Goal: Communication & Community: Answer question/provide support

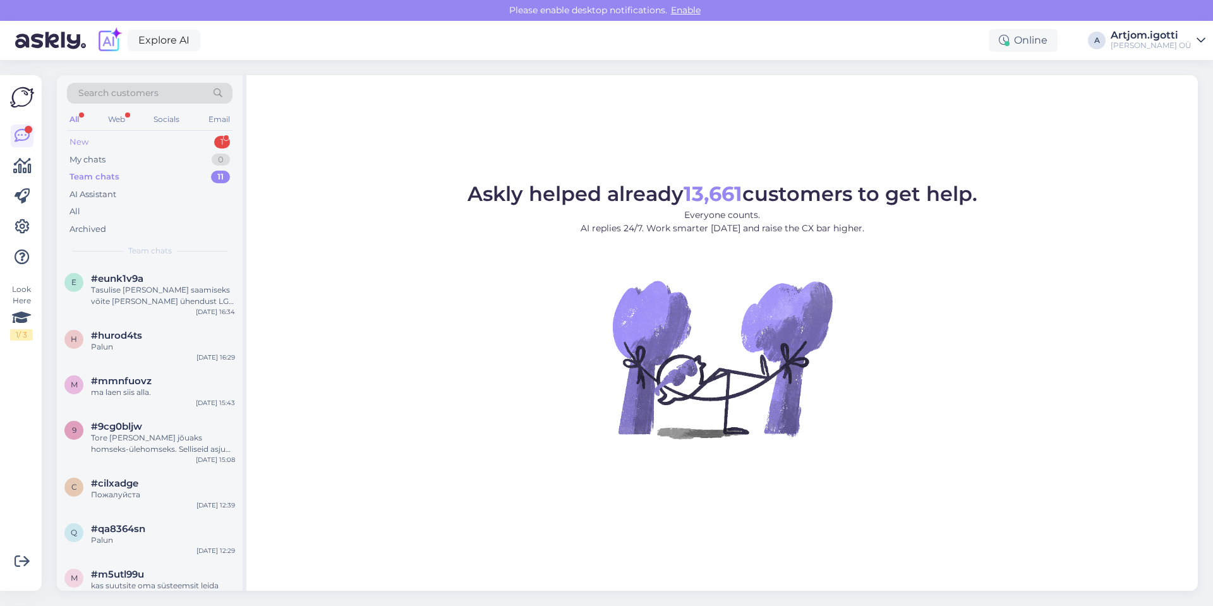
click at [181, 140] on div "New 1" at bounding box center [150, 142] width 166 height 18
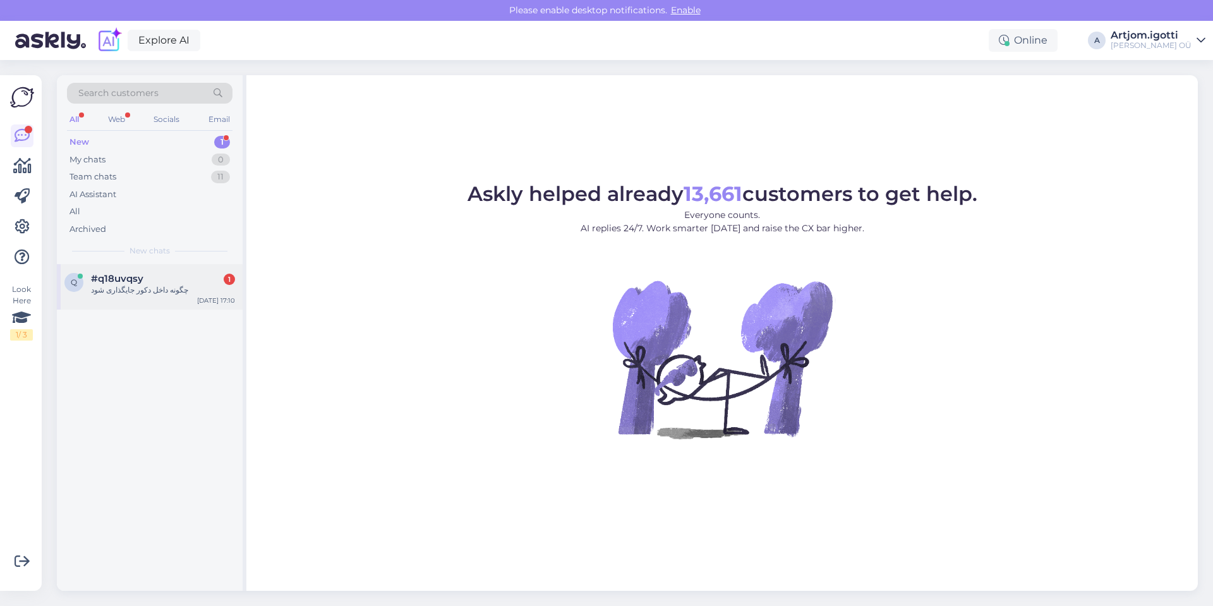
click at [142, 285] on div "چگونه داخل دکور جایگذاری شود" at bounding box center [163, 289] width 144 height 11
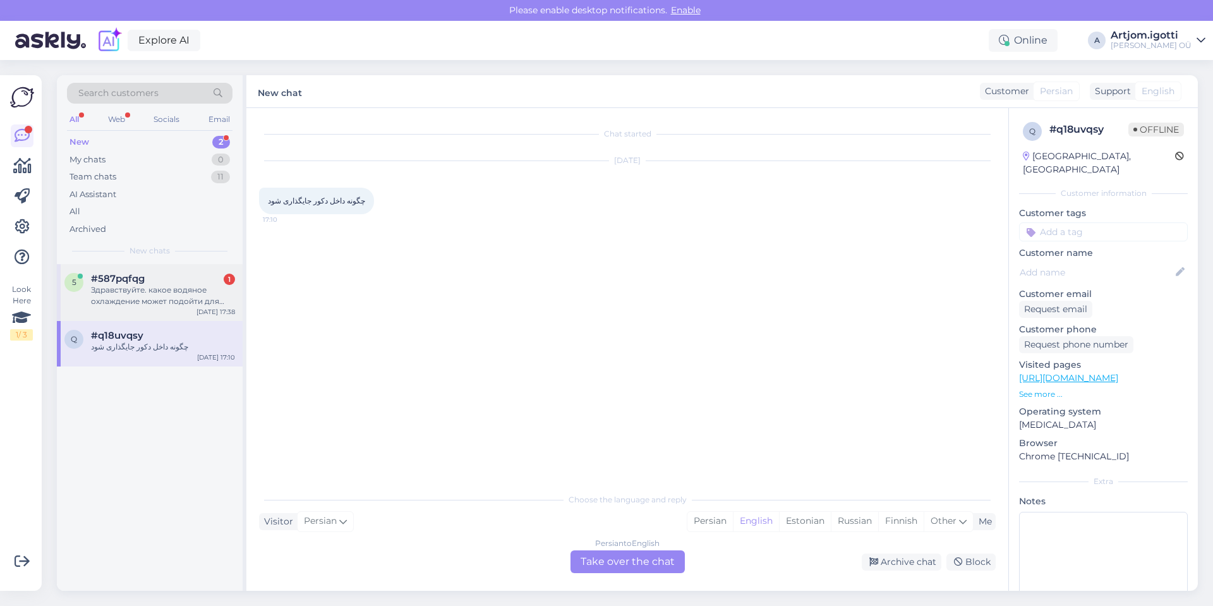
click at [128, 303] on div "Здравствуйте. какое водяное охлаждение может подойти для интел кор 7 14700ф. ра…" at bounding box center [163, 295] width 144 height 23
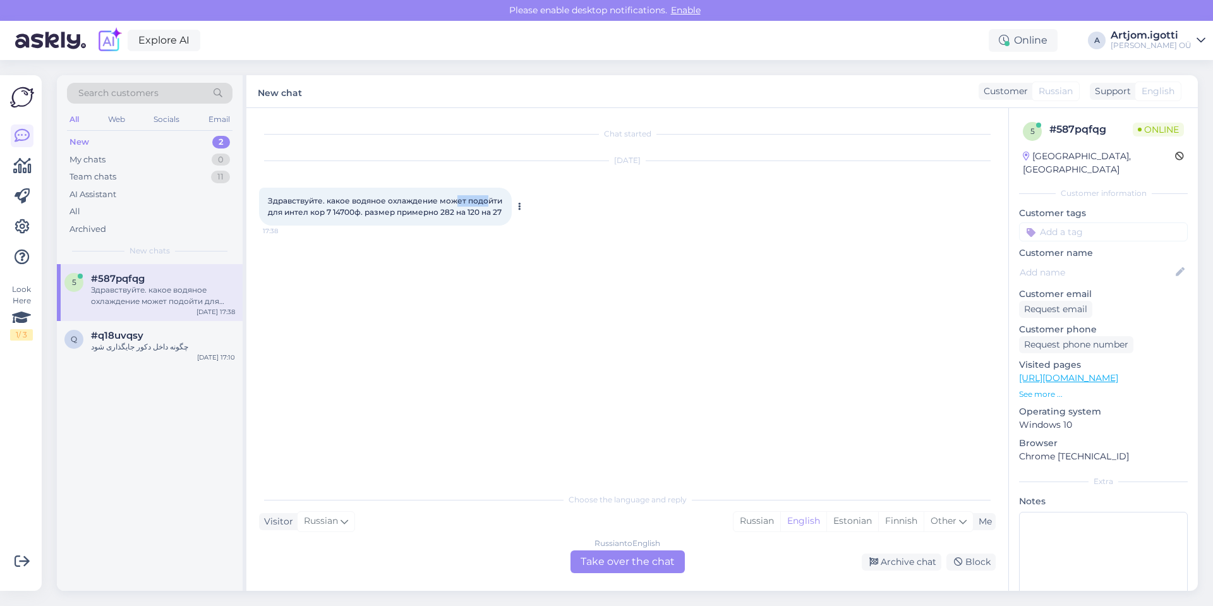
drag, startPoint x: 457, startPoint y: 200, endPoint x: 486, endPoint y: 201, distance: 28.4
click at [486, 201] on span "Здравствуйте. какое водяное охлаждение может подойти для интел кор 7 14700ф. ра…" at bounding box center [386, 206] width 236 height 21
click at [1054, 389] on p "See more ..." at bounding box center [1103, 394] width 169 height 11
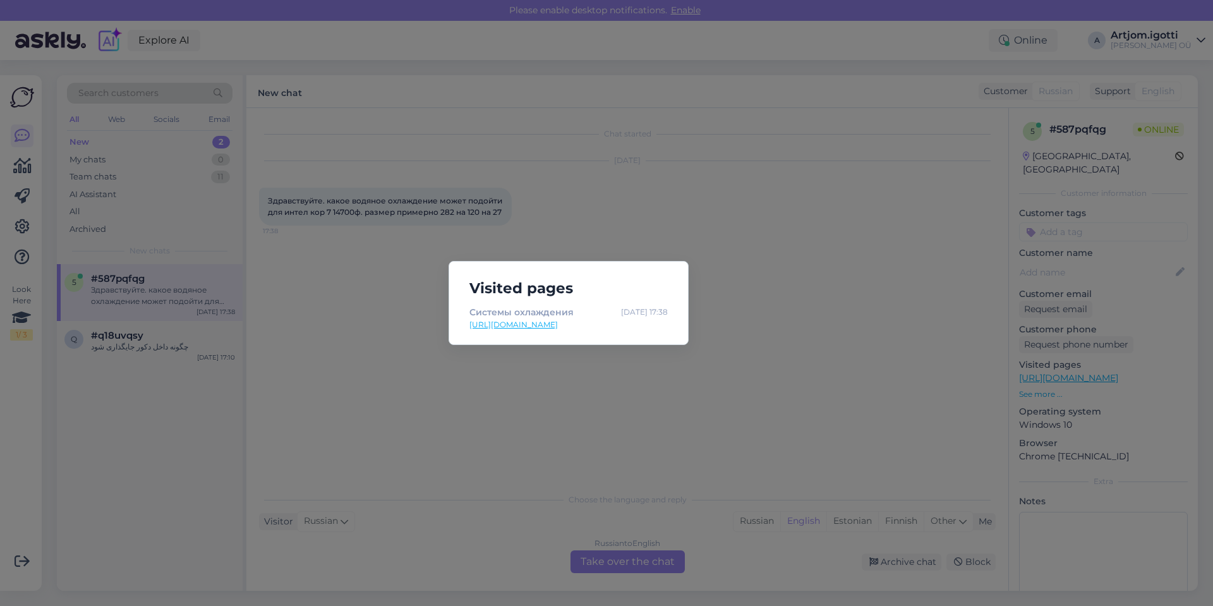
click at [786, 348] on div "Visited pages Cистемы охлаждения [DATE] 17:38 [URL][DOMAIN_NAME]" at bounding box center [606, 303] width 1213 height 606
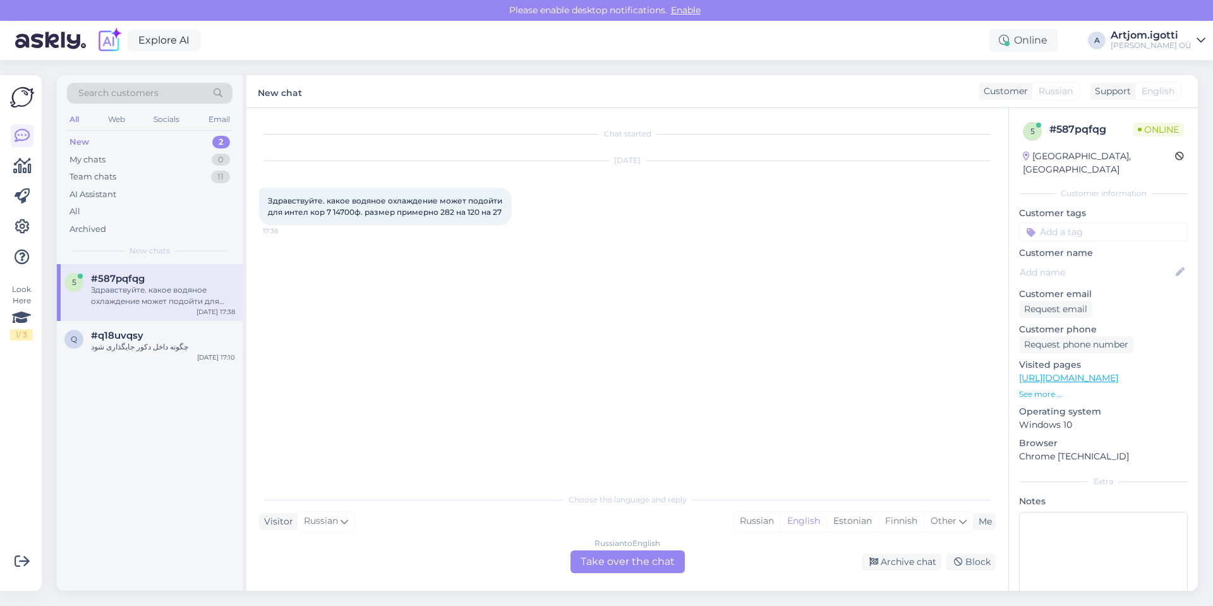
click at [757, 527] on div "Russian" at bounding box center [756, 521] width 47 height 19
click at [655, 557] on div "Russian to Russian Take over the chat" at bounding box center [627, 561] width 114 height 23
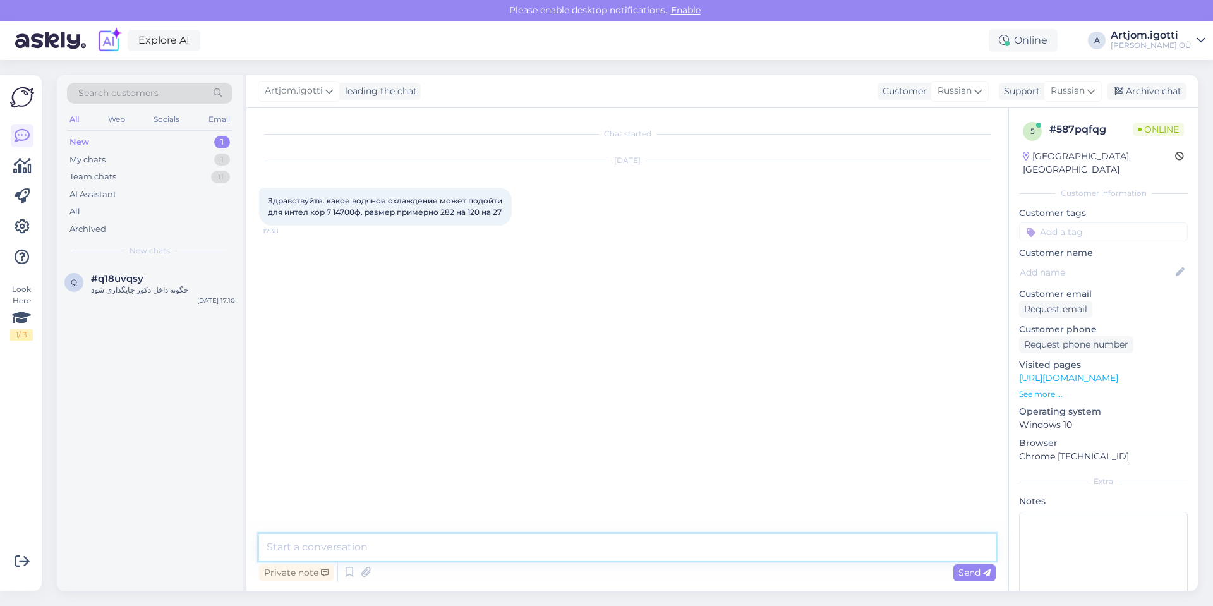
click at [553, 536] on textarea at bounding box center [627, 547] width 737 height 27
type textarea "Здравствуйте"
click at [451, 546] on textarea at bounding box center [627, 547] width 737 height 27
type textarea "L"
type textarea "Для каких задач у вас компютер?"
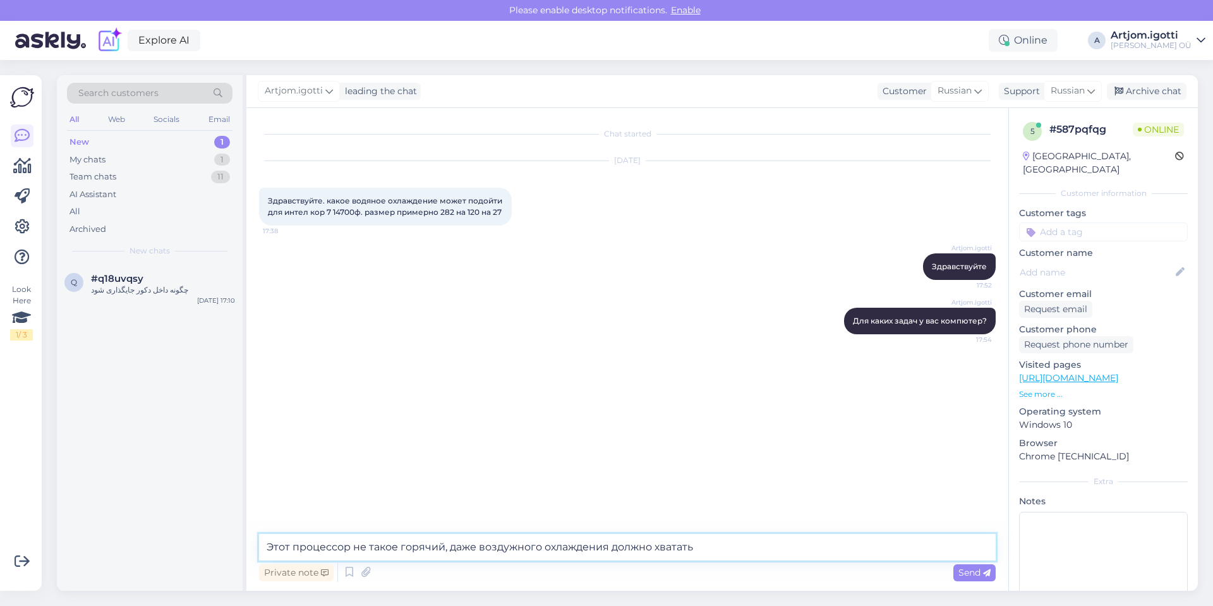
click at [516, 546] on textarea "Этот процессор не такое горячий, даже воздужного охлаждения должно хватать" at bounding box center [627, 547] width 737 height 27
type textarea "Этот процессор не такое горячий, даже воздушного охлаждения должно хватать"
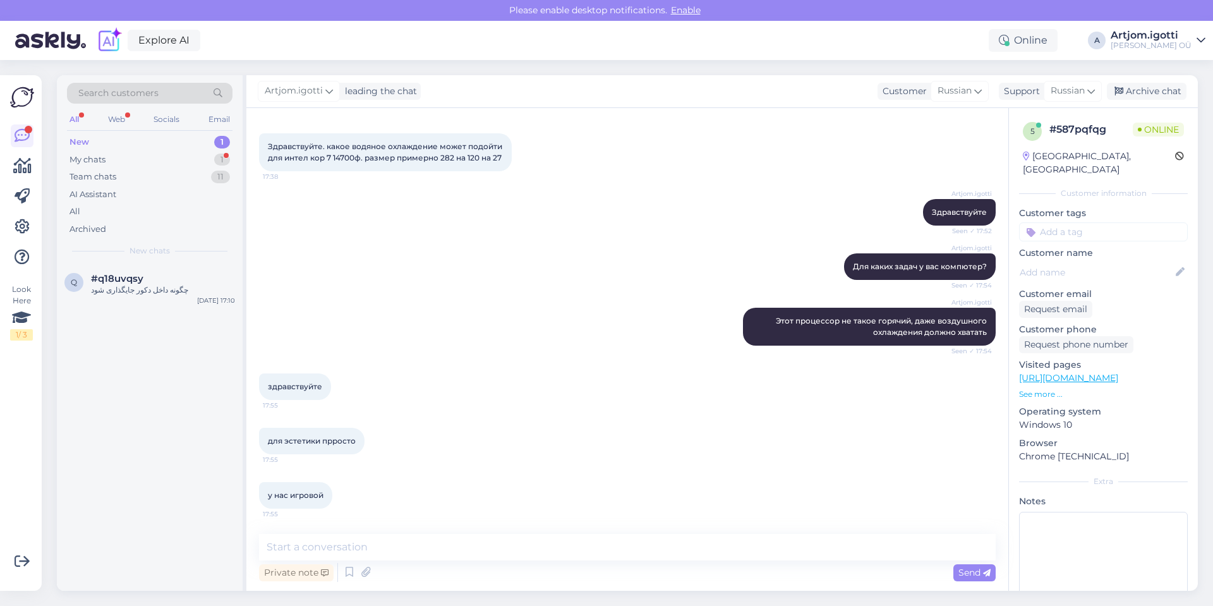
scroll to position [109, 0]
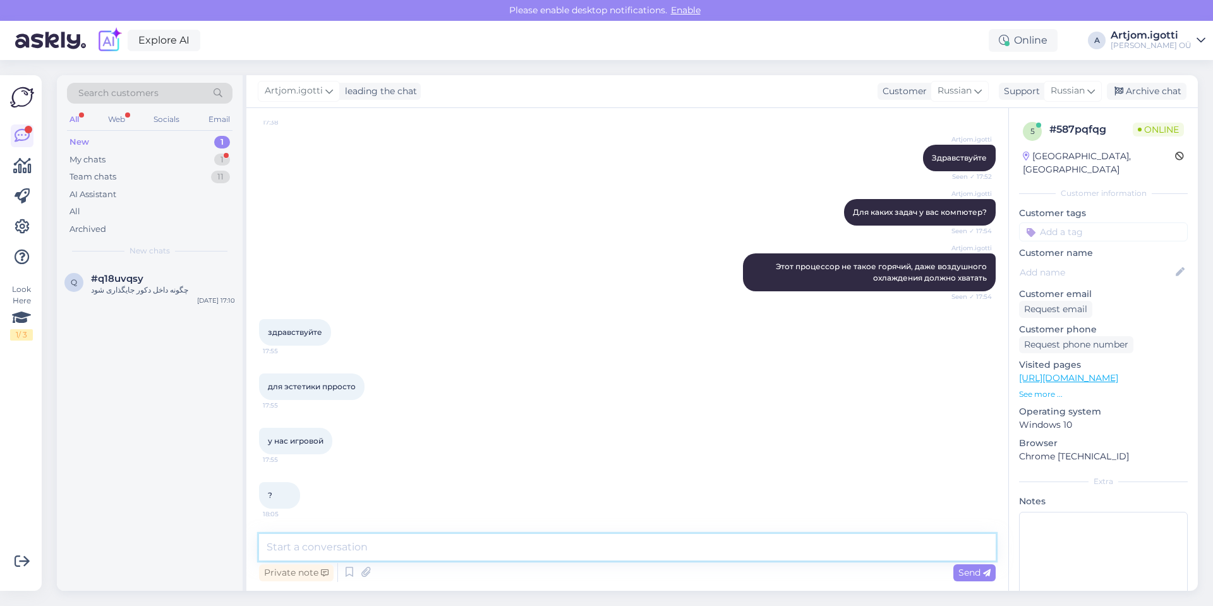
click at [345, 540] on textarea at bounding box center [627, 547] width 737 height 27
click at [344, 544] on textarea at bounding box center [627, 547] width 737 height 27
click at [443, 547] on textarea at bounding box center [627, 547] width 737 height 27
type textarea "Да, я тут, секундочку"
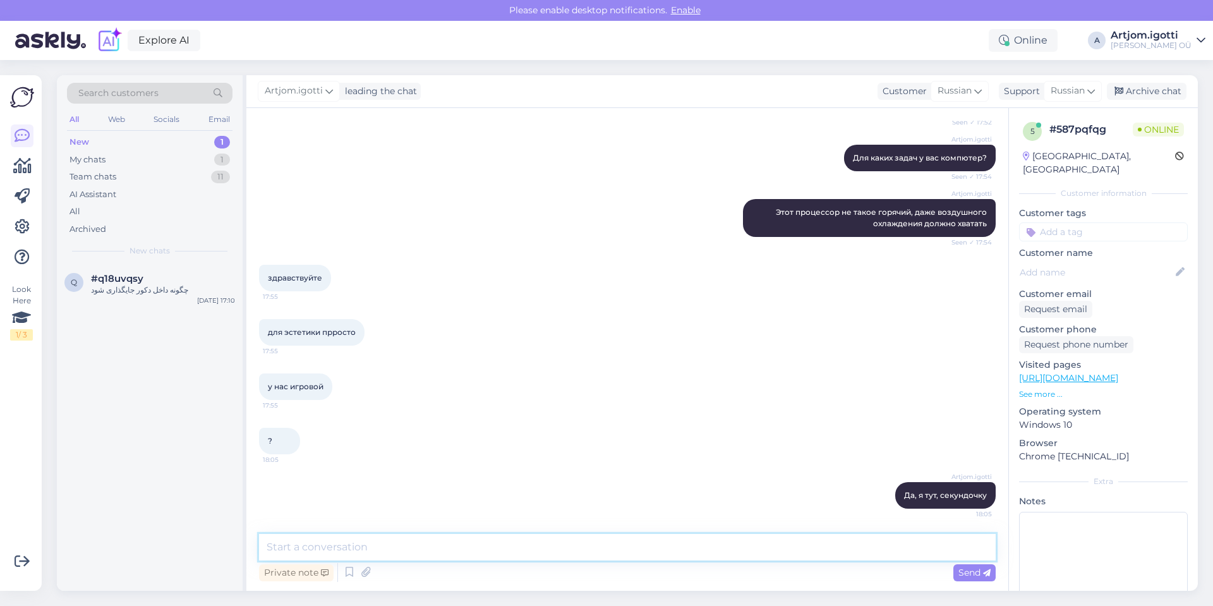
scroll to position [0, 0]
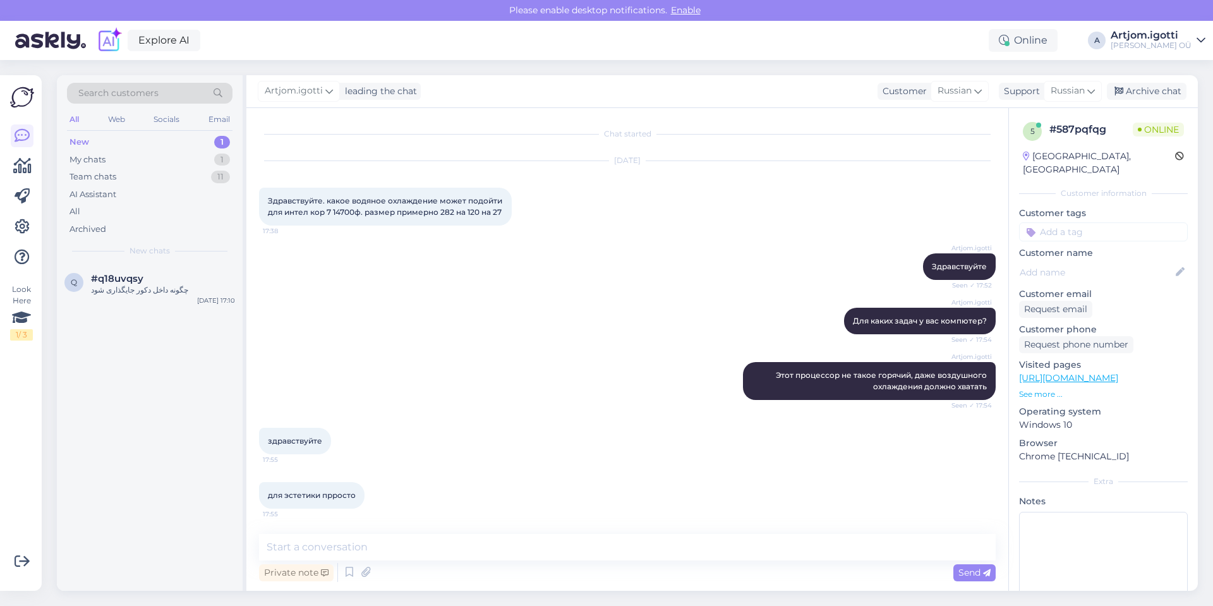
click at [409, 560] on div "Private note Send" at bounding box center [627, 559] width 737 height 51
click at [410, 548] on textarea at bounding box center [627, 547] width 737 height 27
type textarea "E"
type textarea "/"
type textarea "У вас корпус белый или черный?"
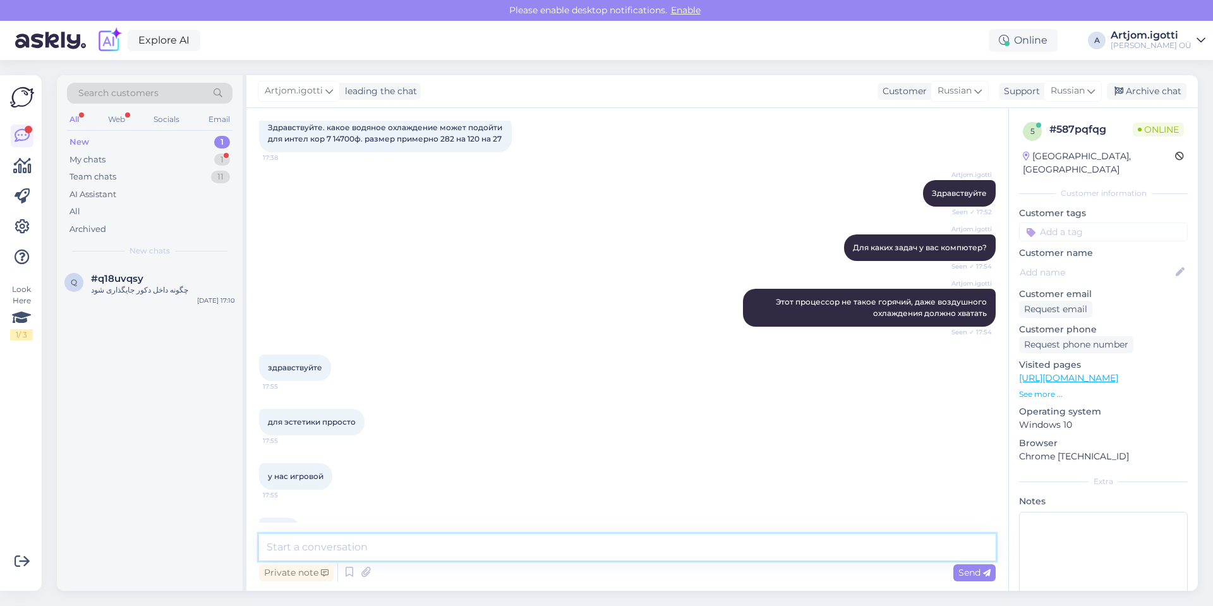
scroll to position [190, 0]
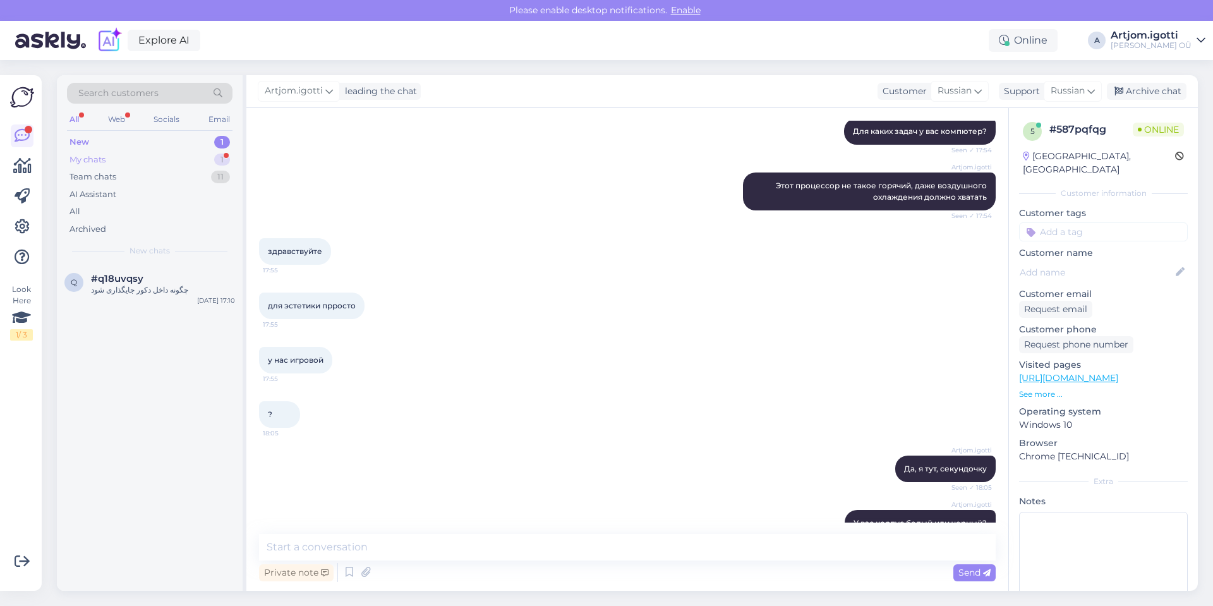
click at [175, 163] on div "My chats 1" at bounding box center [150, 160] width 166 height 18
click at [152, 284] on div "#587pqfqg 1" at bounding box center [163, 278] width 144 height 11
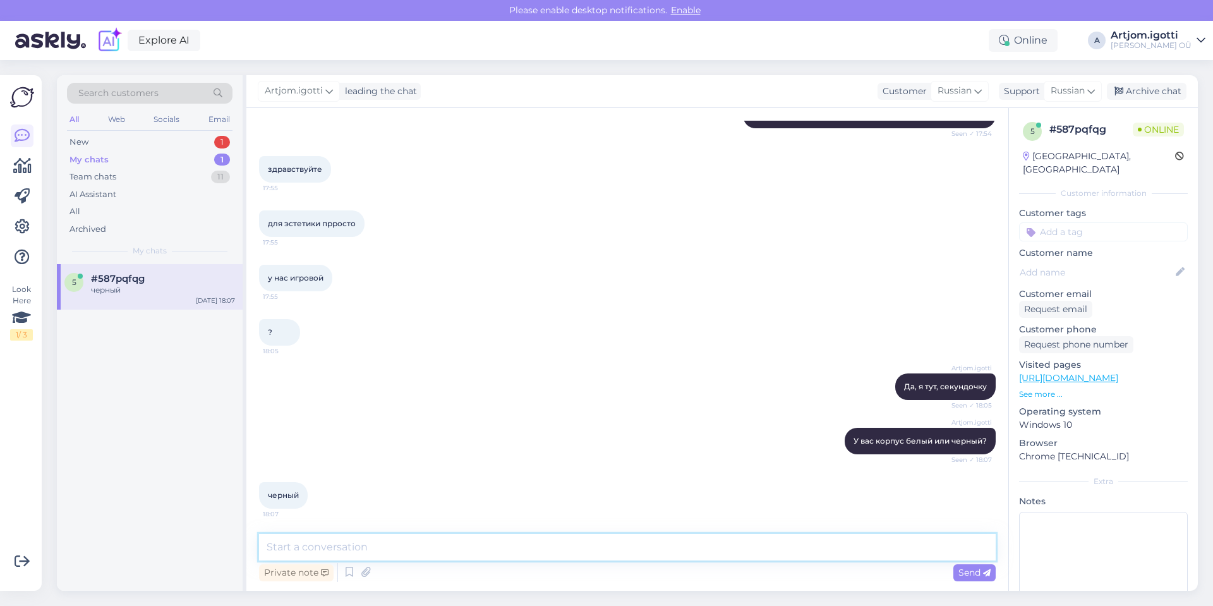
click at [418, 545] on textarea at bounding box center [627, 547] width 737 height 27
drag, startPoint x: 393, startPoint y: 532, endPoint x: 394, endPoint y: 545, distance: 13.3
click at [393, 534] on div "Chat started [DATE] Здравствуйте. какое водяное охлаждение может подойти для ин…" at bounding box center [627, 349] width 762 height 483
click at [394, 546] on textarea at bounding box center [627, 547] width 737 height 27
click at [391, 546] on textarea at bounding box center [627, 547] width 737 height 27
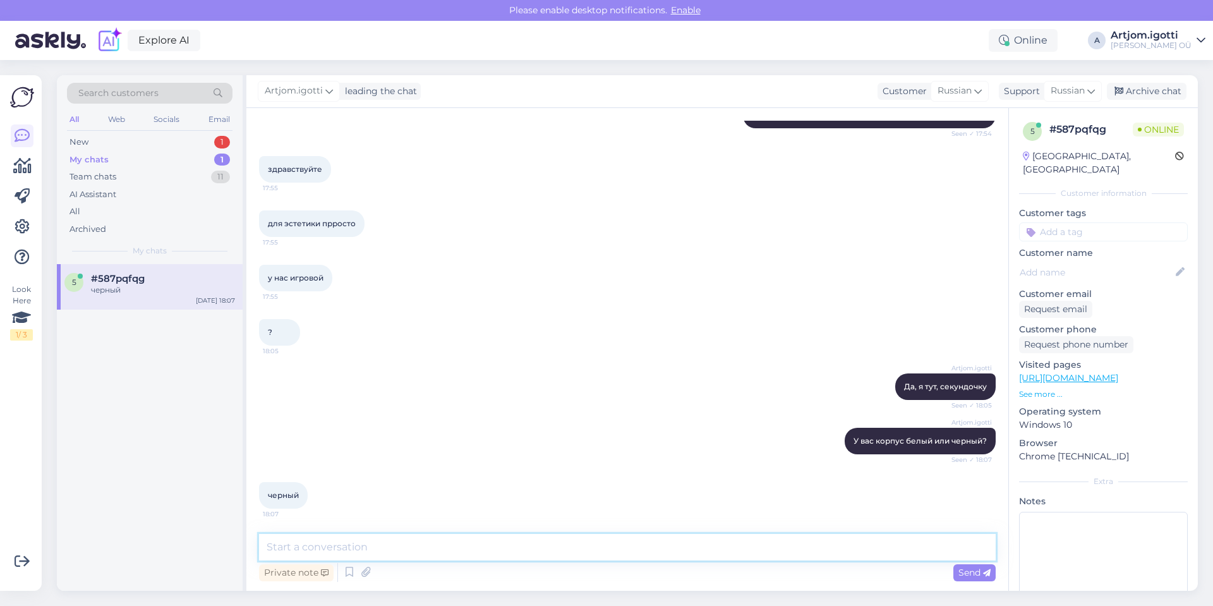
type textarea "я"
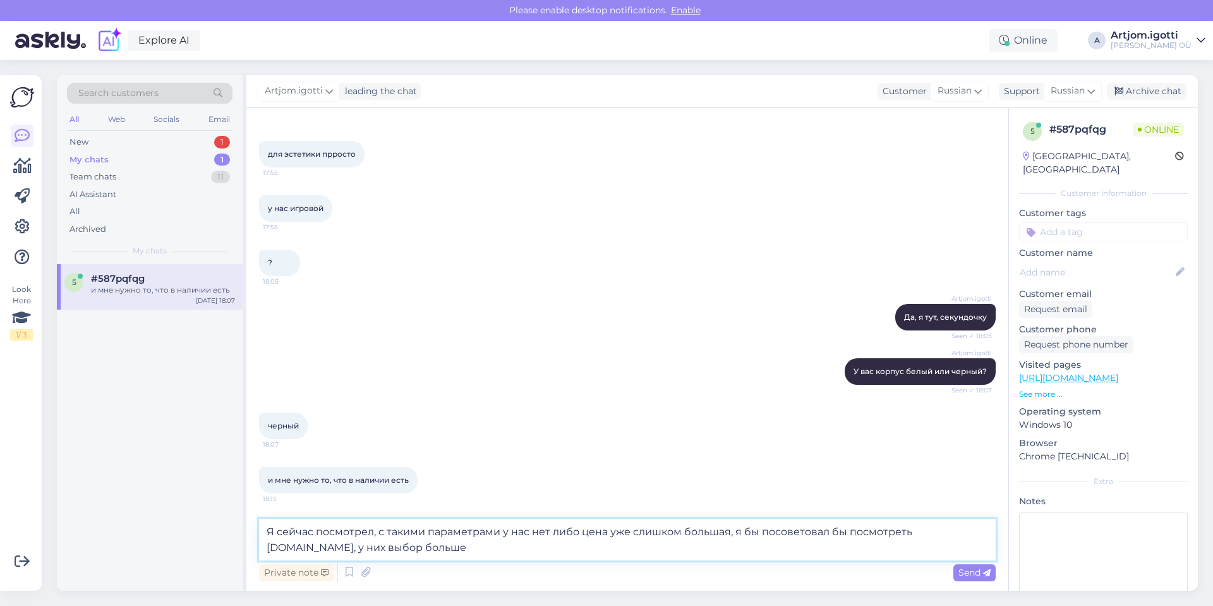
scroll to position [395, 0]
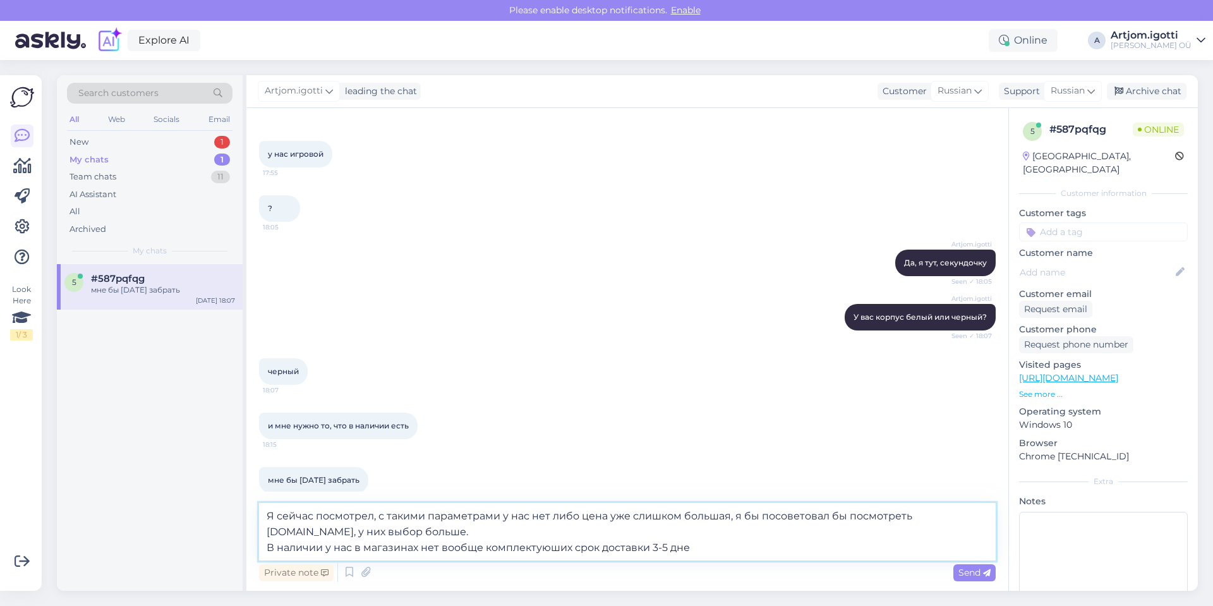
type textarea "Я сейчас посмотрел, с такими параметрами у нас нет либо цена уже слишком больша…"
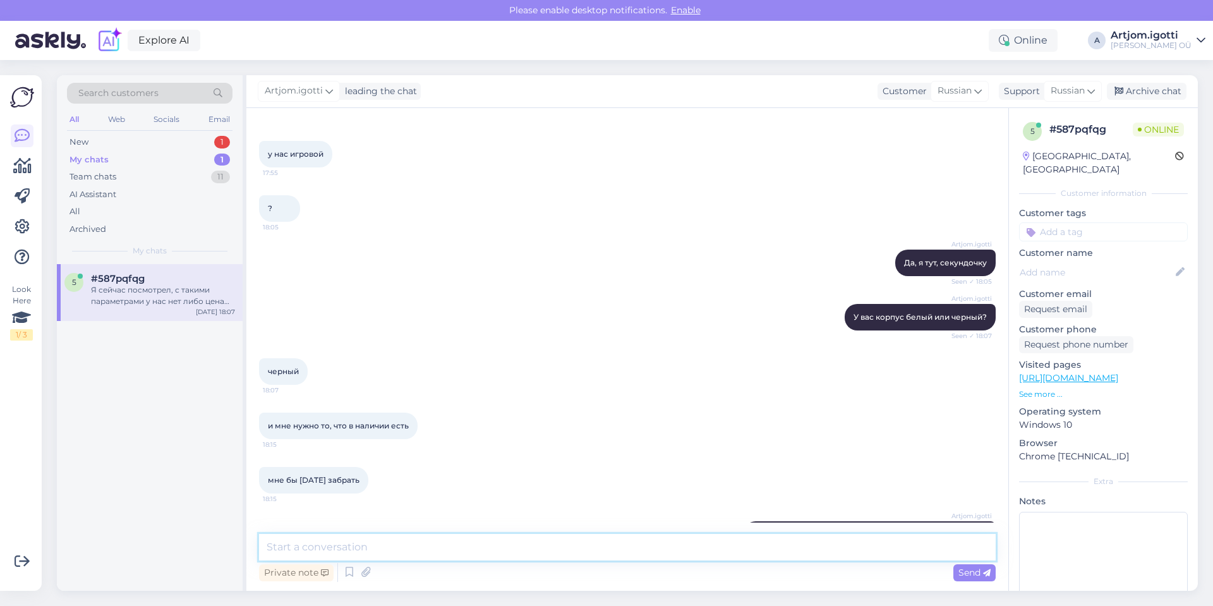
scroll to position [480, 0]
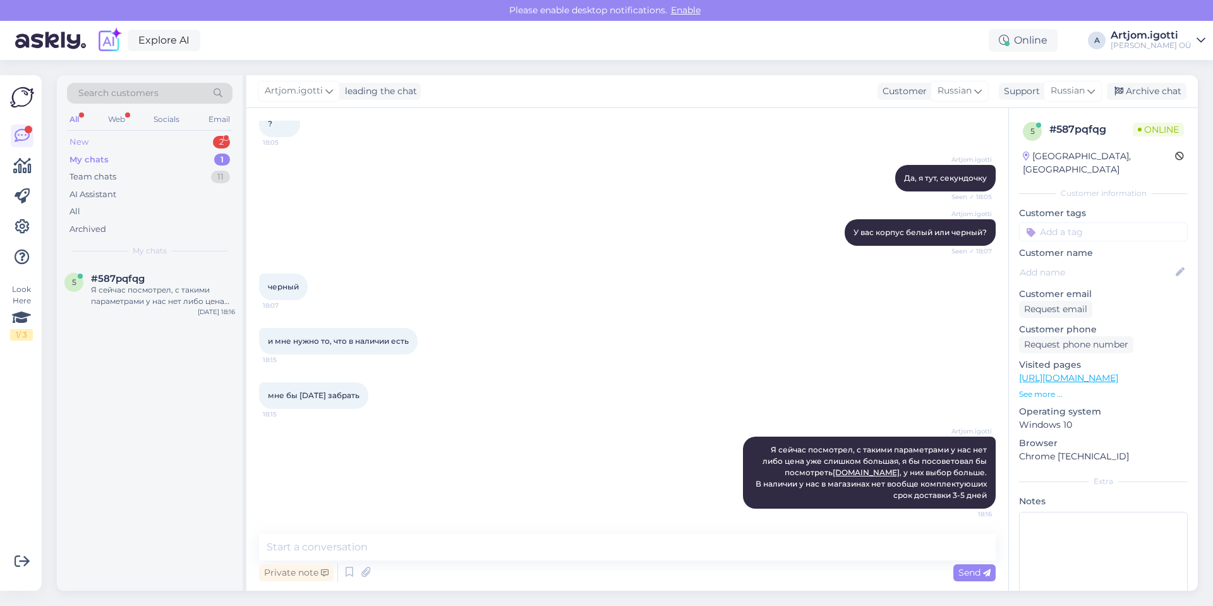
click at [183, 142] on div "New 2" at bounding box center [150, 142] width 166 height 18
click at [174, 296] on div "Tere! Kas Thrustmaster Steering Wheel T248X, Black läheb playstationile või xbo…" at bounding box center [163, 295] width 144 height 23
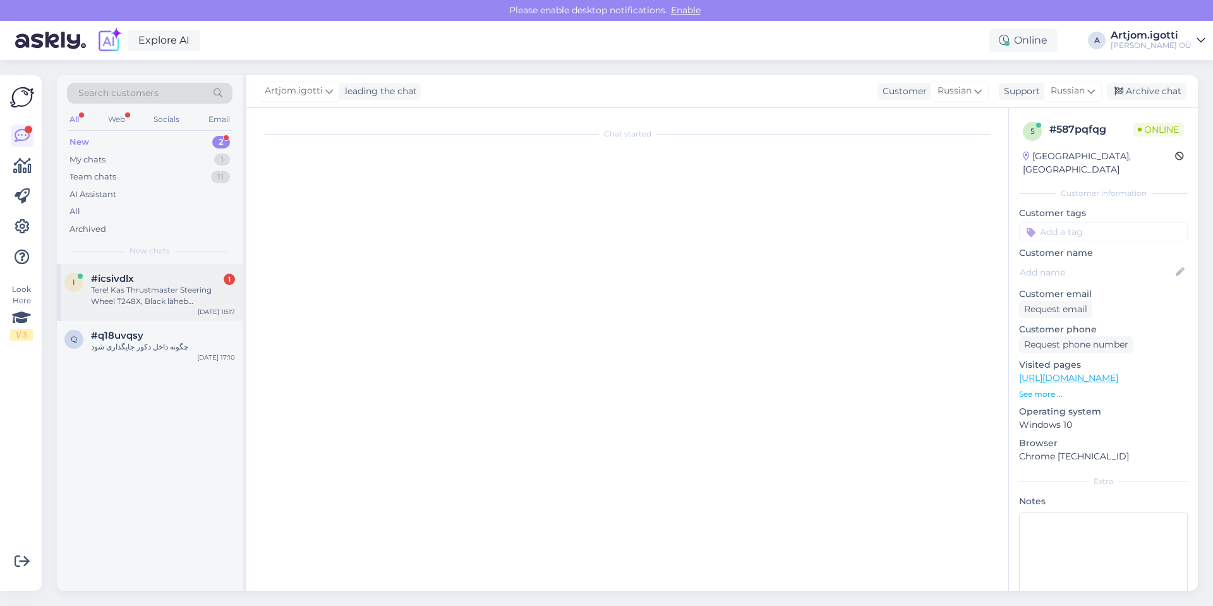
scroll to position [0, 0]
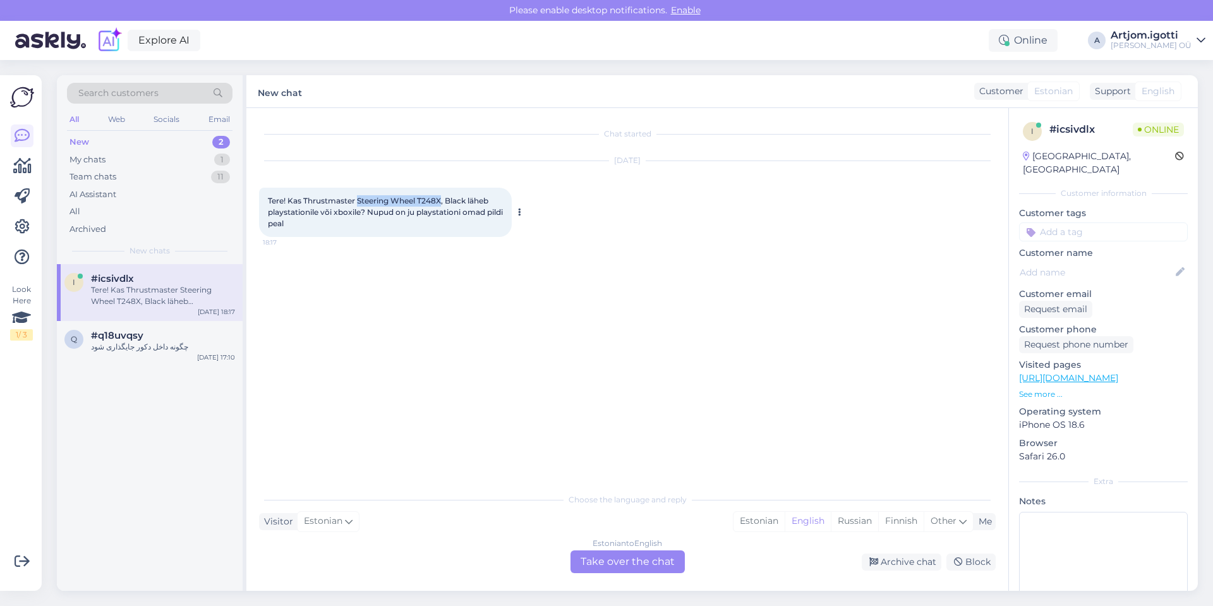
drag, startPoint x: 359, startPoint y: 199, endPoint x: 444, endPoint y: 202, distance: 84.1
click at [444, 202] on span "Tere! Kas Thrustmaster Steering Wheel T248X, Black läheb playstationile või xbo…" at bounding box center [386, 212] width 237 height 32
copy span "Steering Wheel T248X"
click at [772, 519] on div "Estonian" at bounding box center [758, 521] width 51 height 19
click at [633, 558] on div "Estonian to Estonian Take over the chat" at bounding box center [627, 561] width 114 height 23
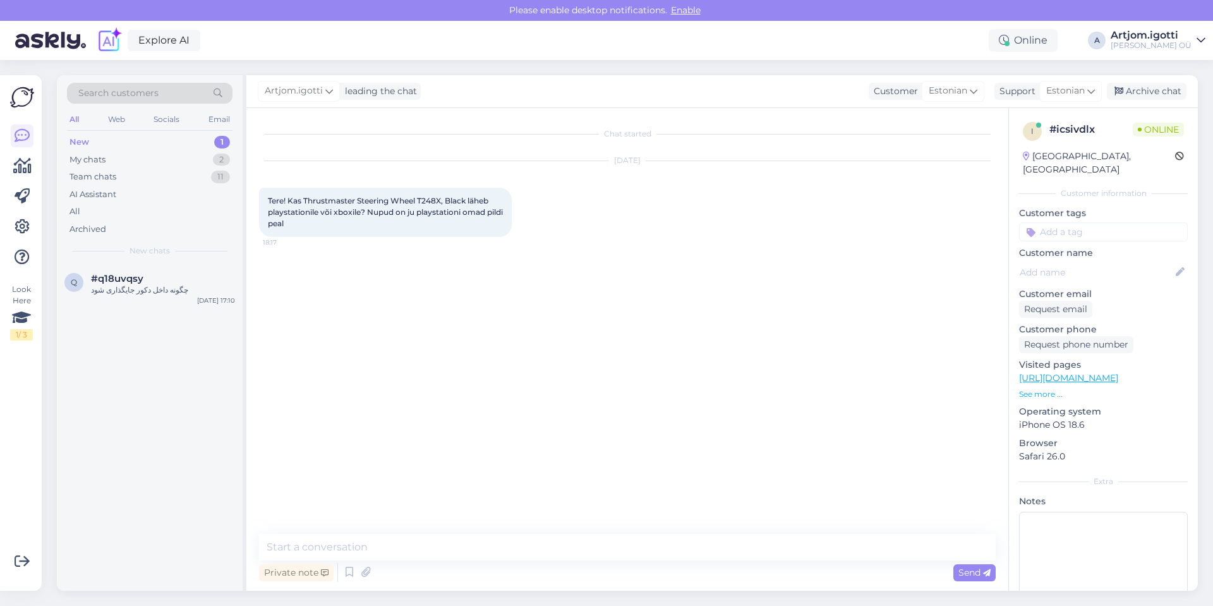
click at [527, 561] on div "Private note Send" at bounding box center [627, 572] width 737 height 24
click at [514, 555] on textarea at bounding box center [627, 547] width 737 height 27
type textarea "[PERSON_NAME]"
type textarea "Tere See peab ühelduda xbox-iga ja arvutiga."
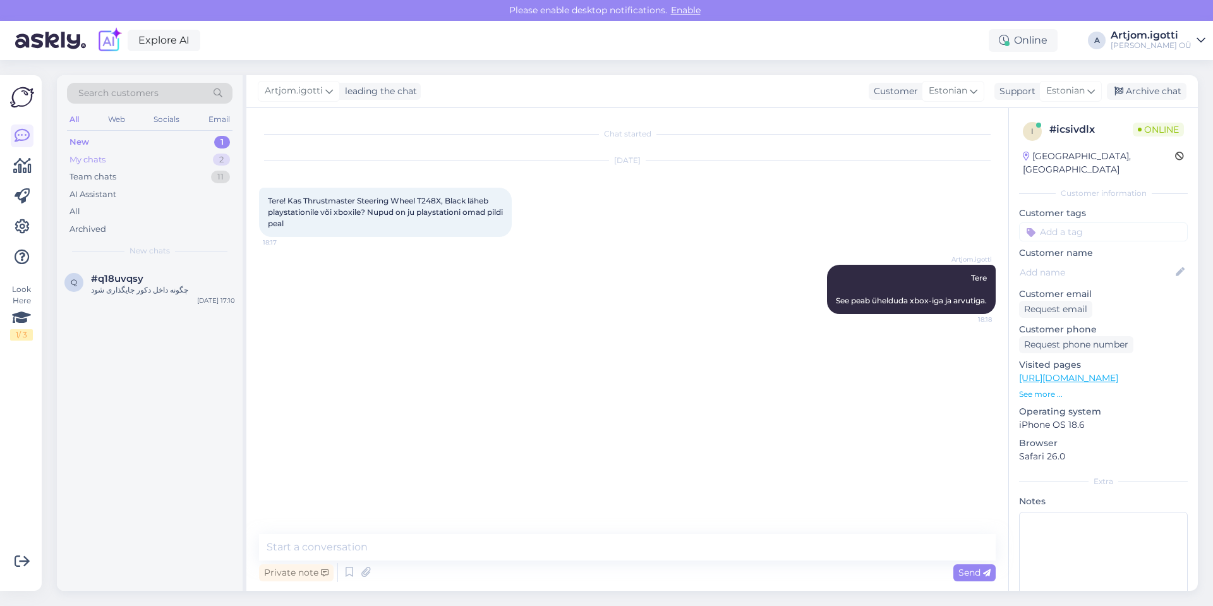
click at [172, 164] on div "My chats 2" at bounding box center [150, 160] width 166 height 18
click at [172, 147] on div "New 1" at bounding box center [150, 142] width 166 height 18
click at [169, 291] on div "چگونه داخل دکور جایگذاری شود" at bounding box center [163, 289] width 144 height 11
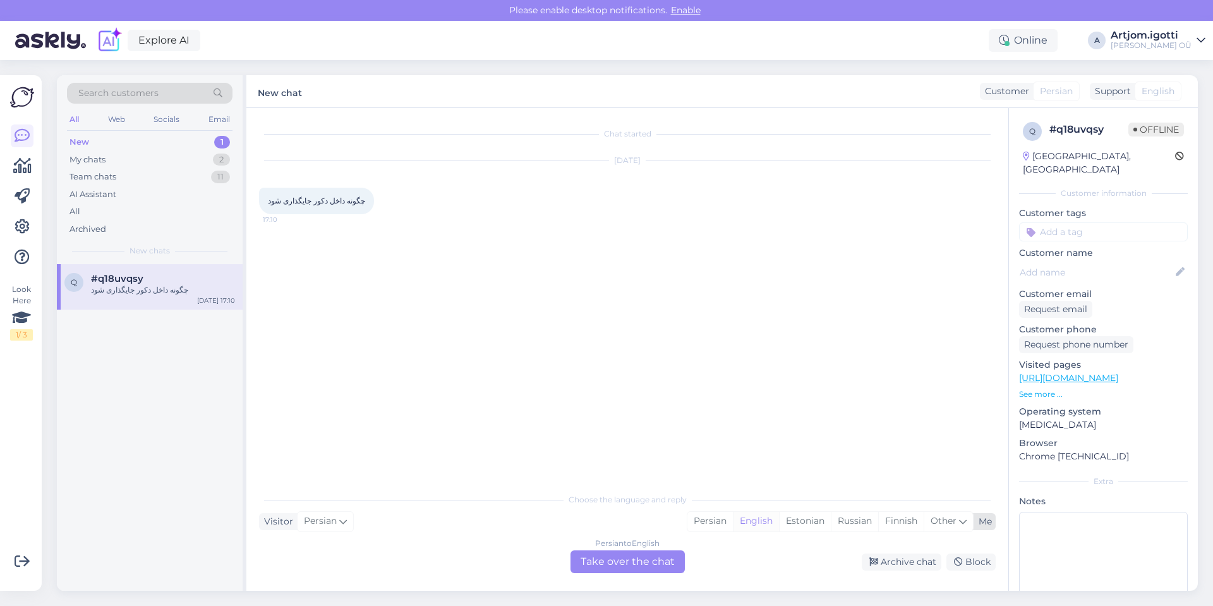
click at [750, 524] on div "English" at bounding box center [756, 521] width 46 height 19
click at [661, 555] on div "Persian to English Take over the chat" at bounding box center [627, 561] width 114 height 23
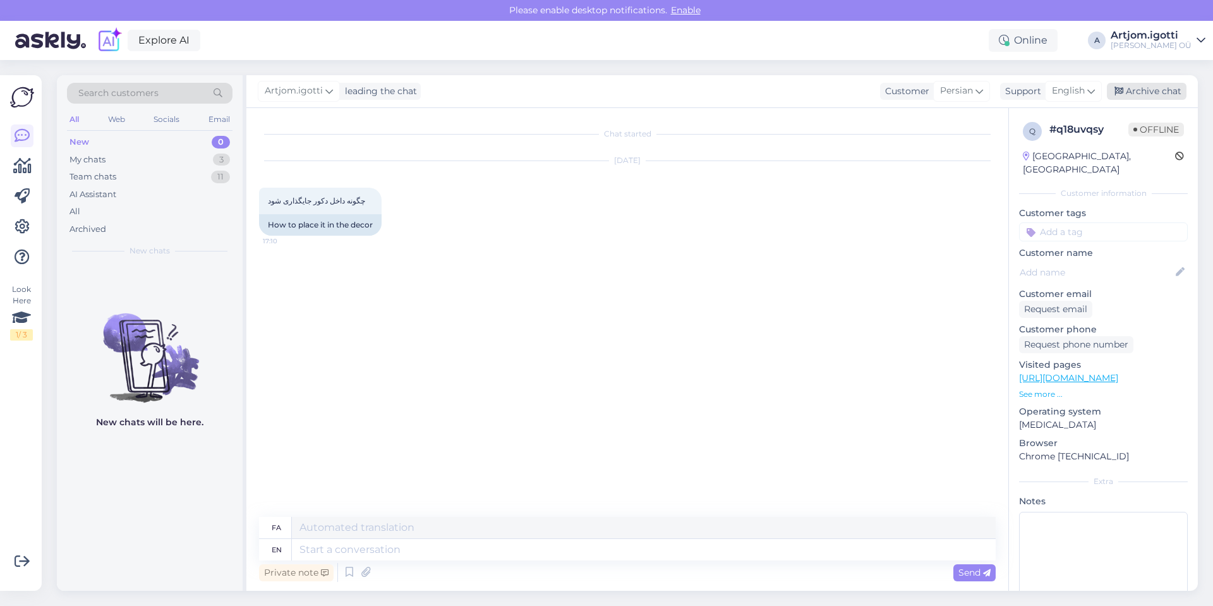
click at [1150, 92] on div "Archive chat" at bounding box center [1147, 91] width 80 height 17
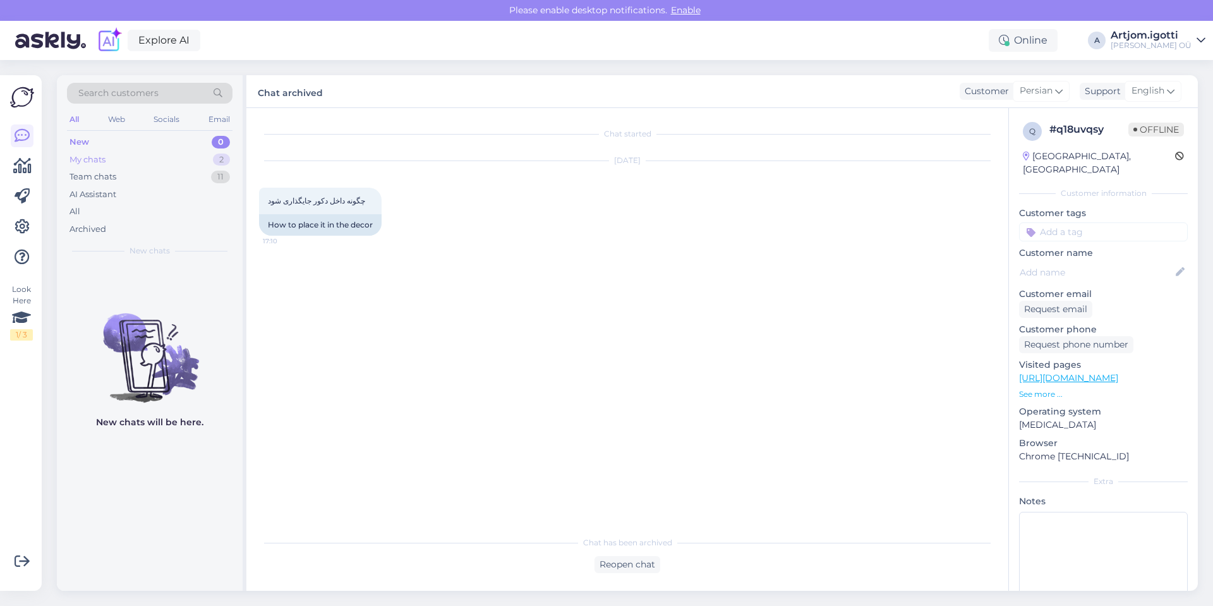
click at [200, 159] on div "My chats 2" at bounding box center [150, 160] width 166 height 18
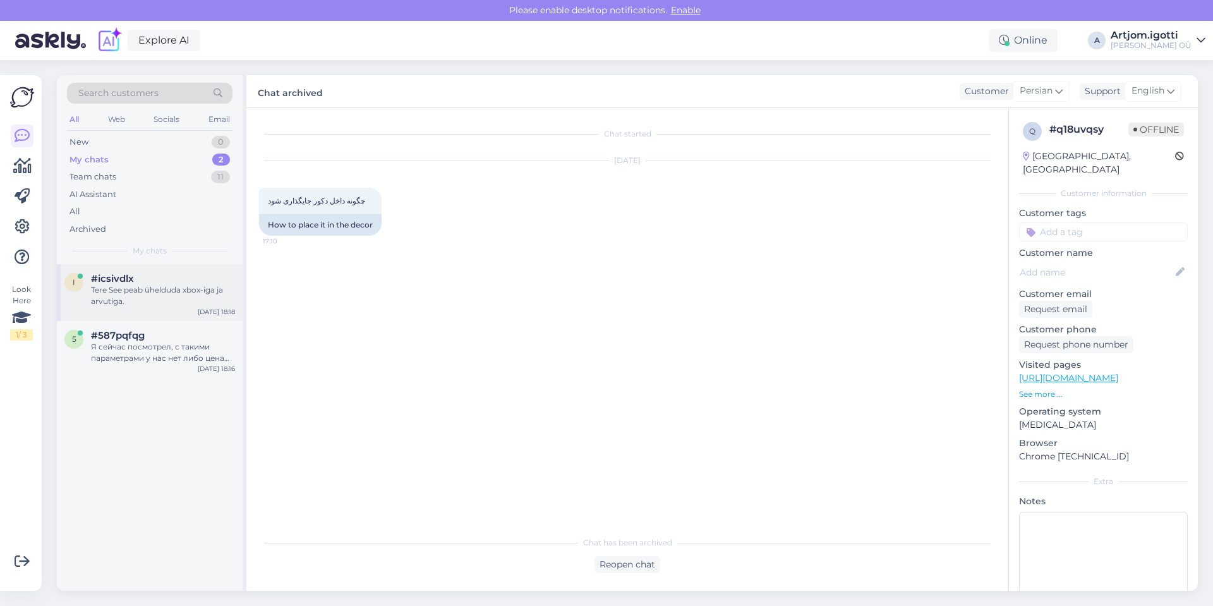
click at [102, 291] on div "Tere See peab ühelduda xbox-iga ja arvutiga." at bounding box center [163, 295] width 144 height 23
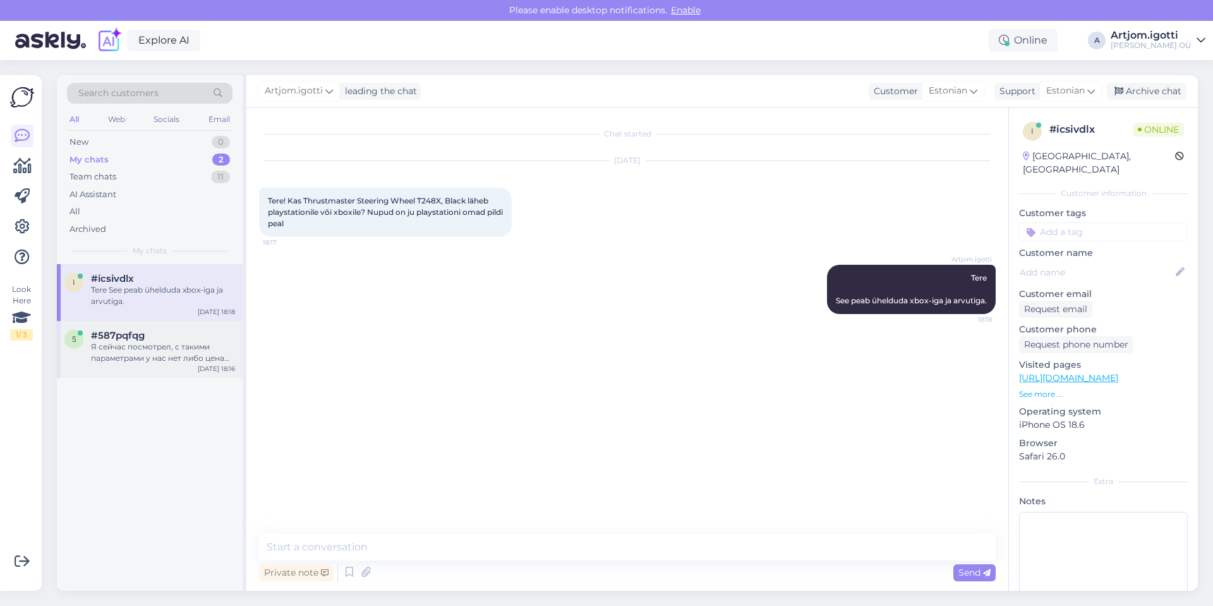
click at [157, 339] on div "#587pqfqg" at bounding box center [163, 335] width 144 height 11
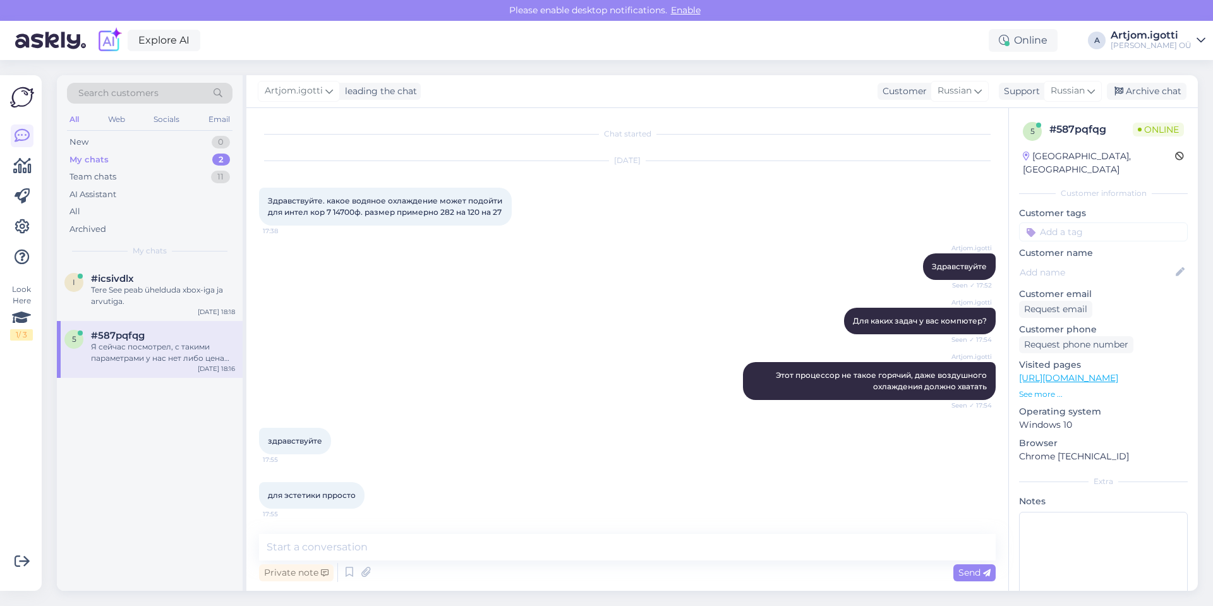
scroll to position [480, 0]
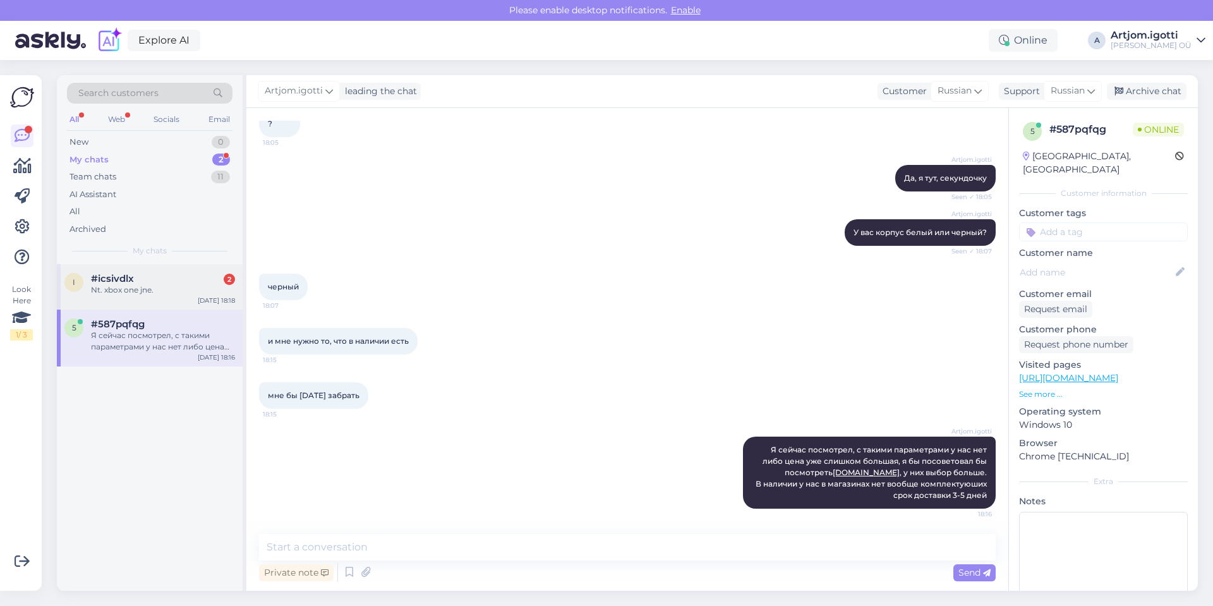
click at [143, 281] on div "#icsivdlx 2" at bounding box center [163, 278] width 144 height 11
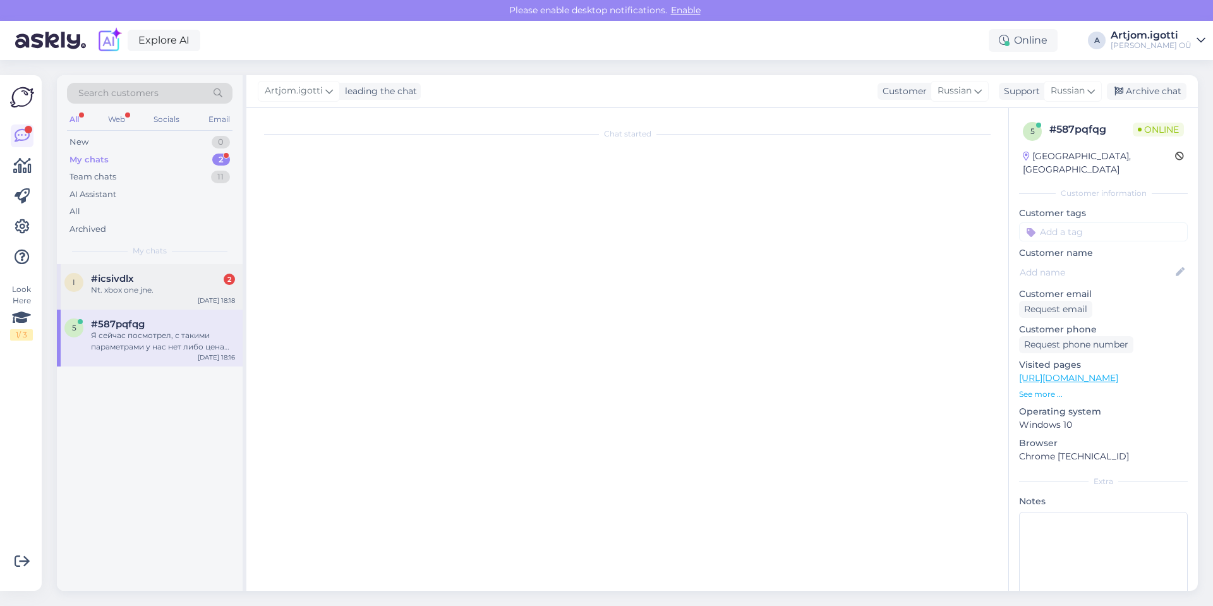
scroll to position [0, 0]
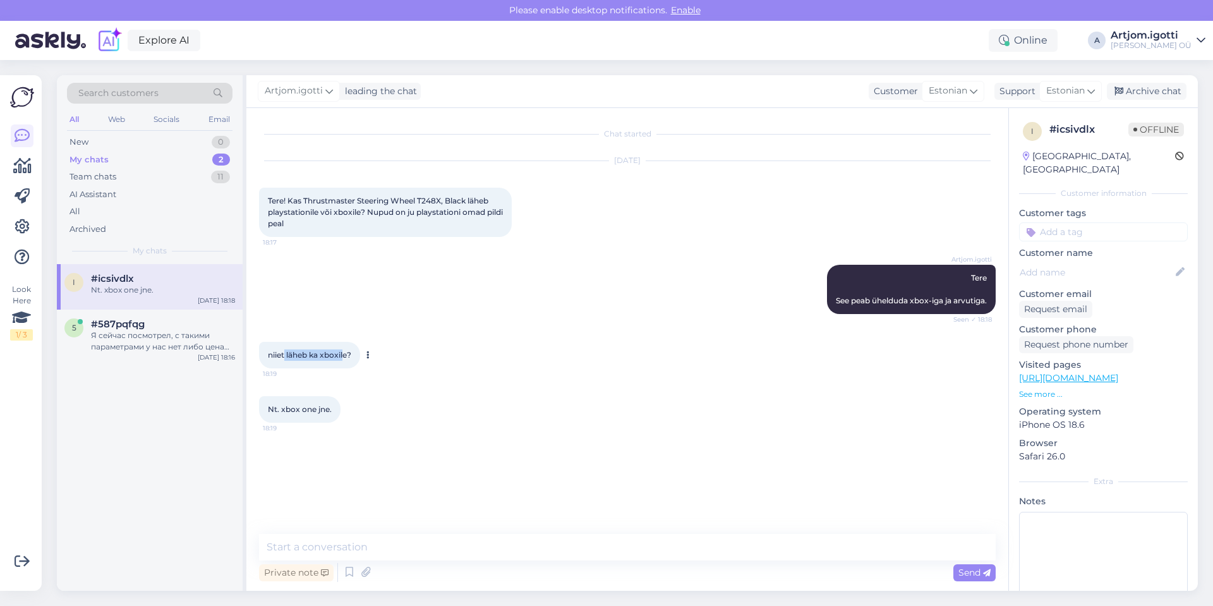
drag, startPoint x: 287, startPoint y: 356, endPoint x: 344, endPoint y: 356, distance: 56.9
click at [344, 356] on span "niiet läheb ka xboxile?" at bounding box center [309, 354] width 83 height 9
drag, startPoint x: 273, startPoint y: 413, endPoint x: 333, endPoint y: 414, distance: 60.0
click at [333, 414] on div "Nt. xbox one jne. 18:19" at bounding box center [299, 409] width 81 height 27
click at [336, 411] on div "Nt. xbox one jne. 18:19" at bounding box center [299, 409] width 81 height 27
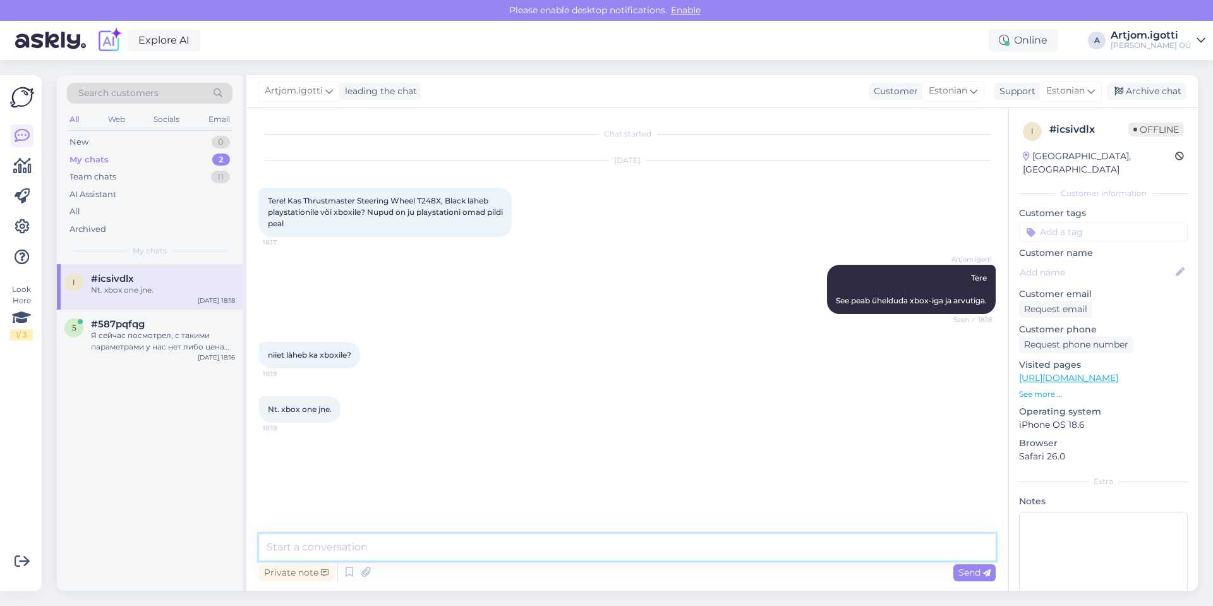
click at [275, 548] on textarea at bounding box center [627, 547] width 737 height 27
type textarea "О"
type textarea "Jah, see sobib xboxile,"
